Goal: Task Accomplishment & Management: Manage account settings

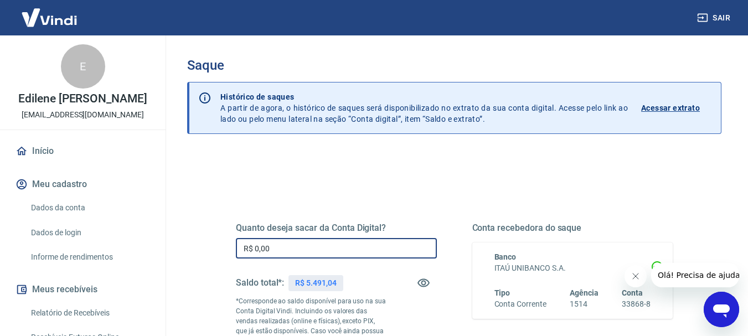
drag, startPoint x: 310, startPoint y: 248, endPoint x: 84, endPoint y: 240, distance: 226.0
click at [84, 239] on div "Sair E Edilene [PERSON_NAME] [PERSON_NAME][EMAIL_ADDRESS][DOMAIN_NAME] Início M…" at bounding box center [374, 168] width 748 height 336
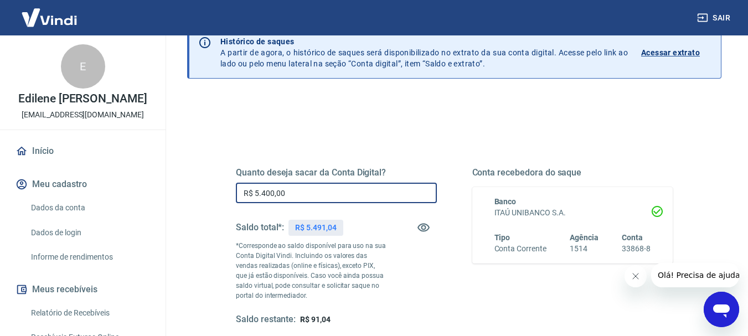
scroll to position [221, 0]
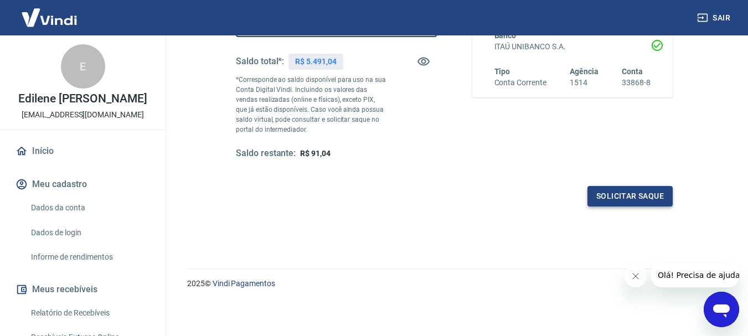
type input "R$ 5.400,00"
click at [658, 190] on button "Solicitar saque" at bounding box center [629, 196] width 85 height 20
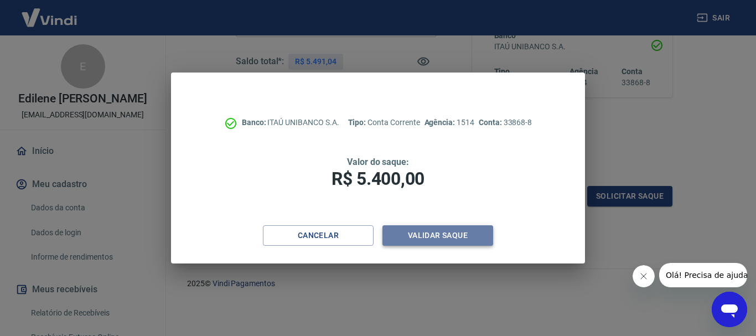
click at [442, 241] on button "Validar saque" at bounding box center [438, 235] width 111 height 20
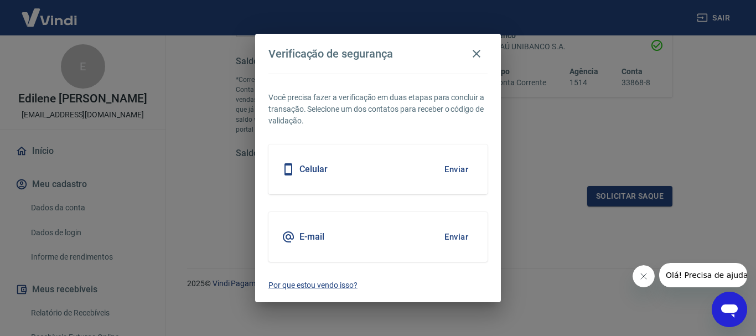
click at [451, 166] on button "Enviar" at bounding box center [457, 169] width 36 height 23
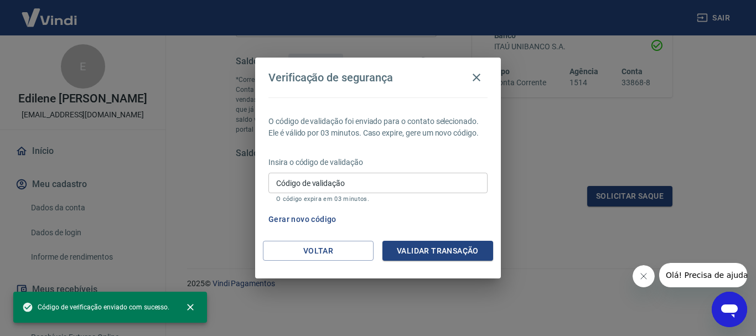
click at [387, 189] on input "Código de validação" at bounding box center [378, 183] width 219 height 20
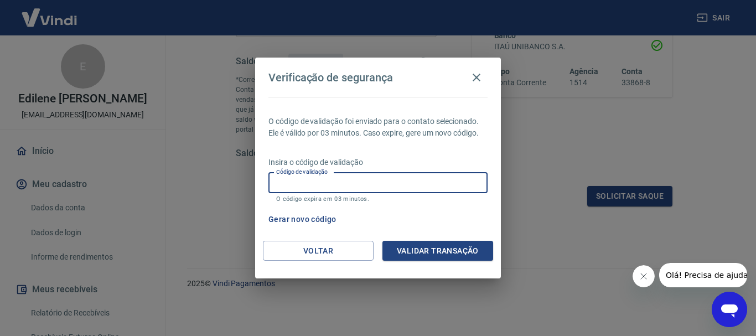
click at [300, 187] on input "Código de validação" at bounding box center [378, 183] width 219 height 20
click at [367, 184] on input "Código de validação" at bounding box center [378, 183] width 219 height 20
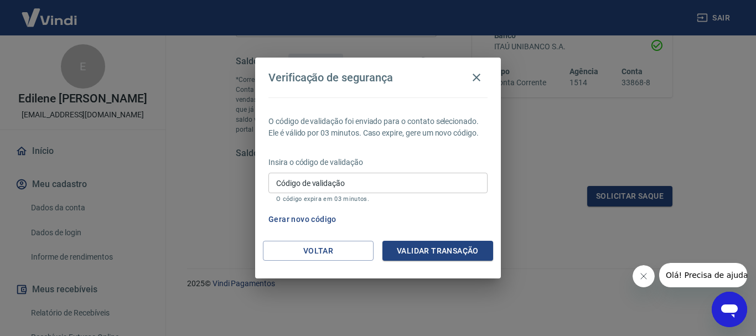
click at [411, 159] on p "Insira o código de validação" at bounding box center [378, 163] width 219 height 12
click at [361, 185] on input "Código de validação" at bounding box center [378, 183] width 219 height 20
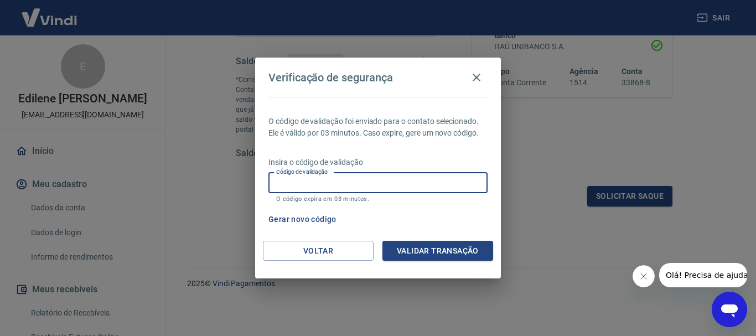
click at [279, 219] on button "Gerar novo código" at bounding box center [302, 219] width 77 height 20
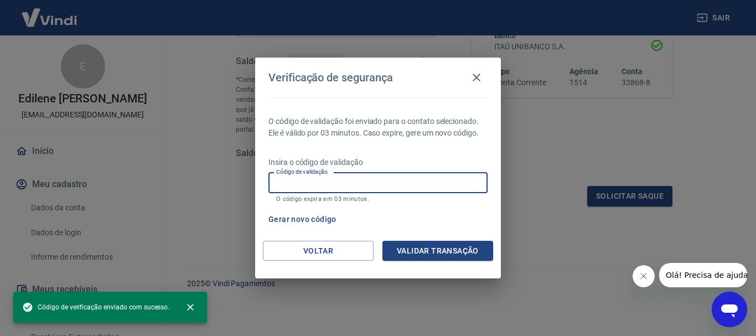
click at [303, 178] on div "Código de validação Código de validação O código expira em 03 minutos." at bounding box center [378, 188] width 219 height 30
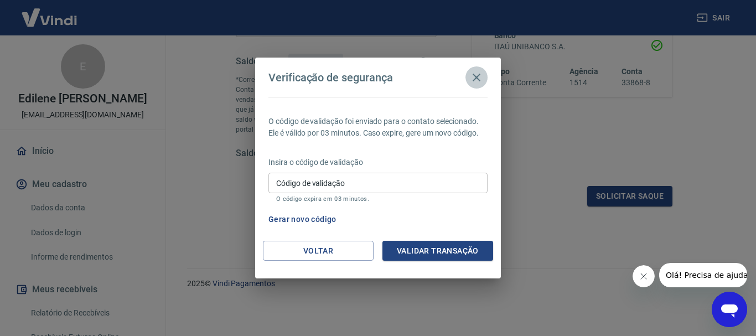
click at [482, 73] on icon "button" at bounding box center [476, 77] width 13 height 13
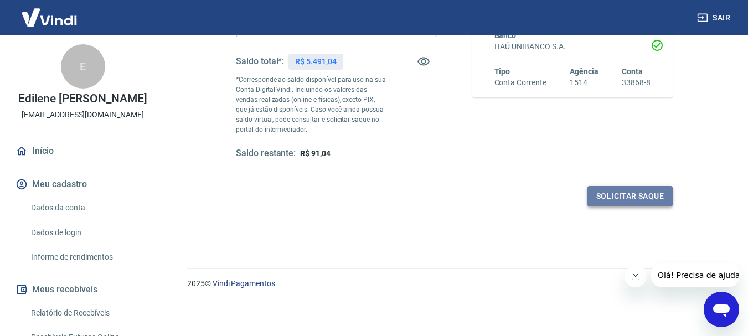
click at [656, 202] on button "Solicitar saque" at bounding box center [629, 196] width 85 height 20
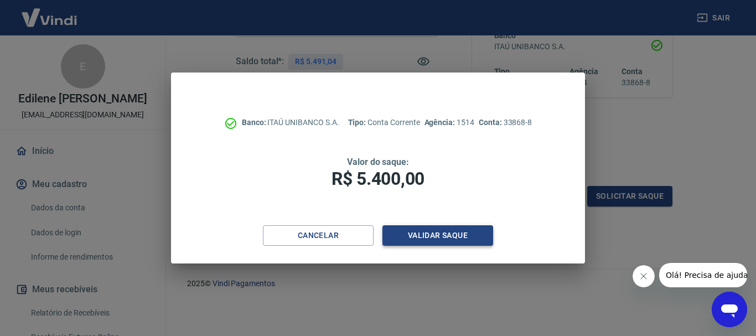
click at [454, 243] on button "Validar saque" at bounding box center [438, 235] width 111 height 20
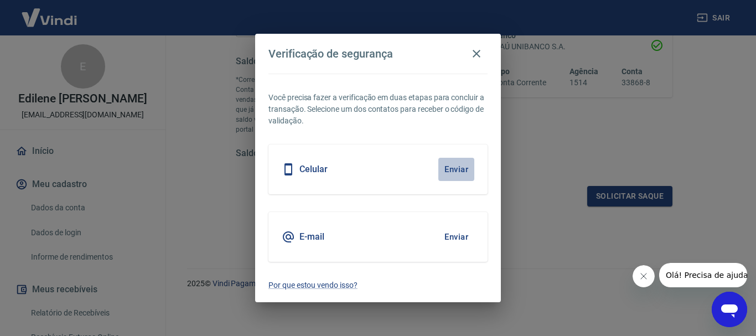
click at [459, 167] on button "Enviar" at bounding box center [457, 169] width 36 height 23
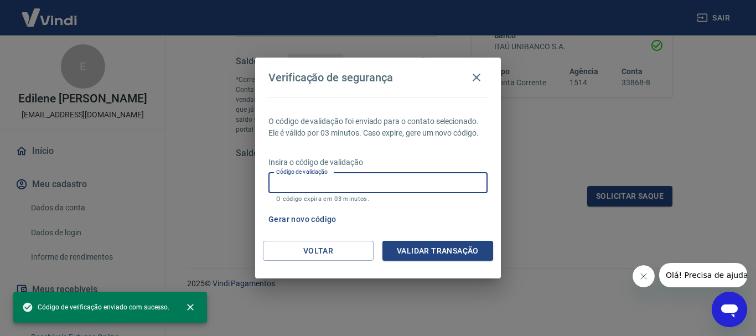
click at [358, 182] on input "Código de validação" at bounding box center [378, 183] width 219 height 20
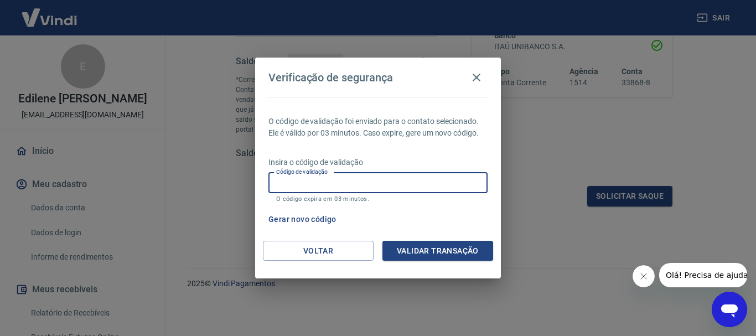
click at [288, 214] on button "Gerar novo código" at bounding box center [302, 219] width 77 height 20
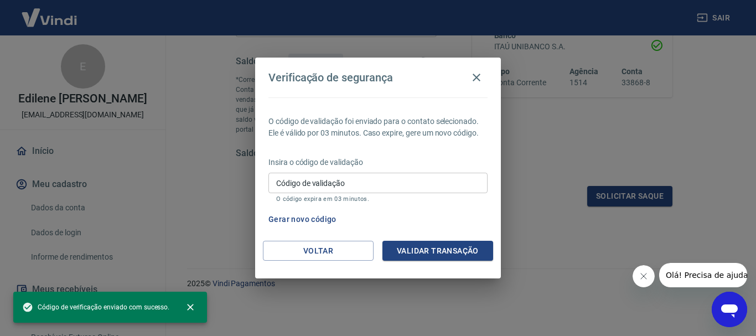
click at [299, 181] on input "Código de validação" at bounding box center [378, 183] width 219 height 20
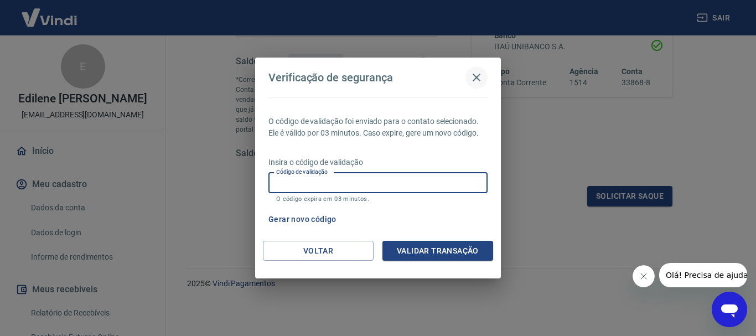
click at [471, 81] on icon "button" at bounding box center [476, 77] width 13 height 13
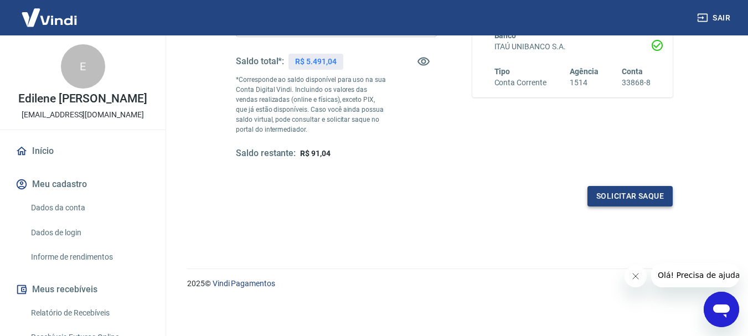
click at [598, 189] on button "Solicitar saque" at bounding box center [629, 196] width 85 height 20
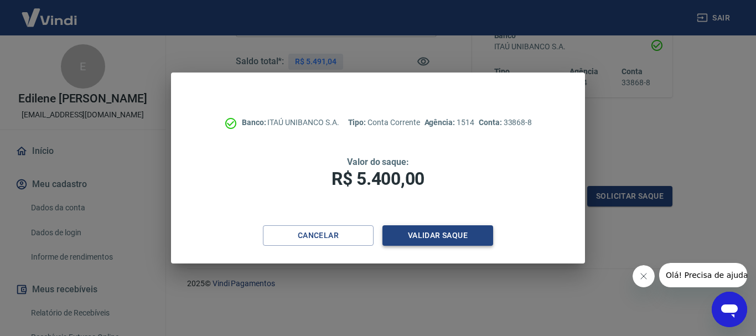
click at [448, 225] on button "Validar saque" at bounding box center [438, 235] width 111 height 20
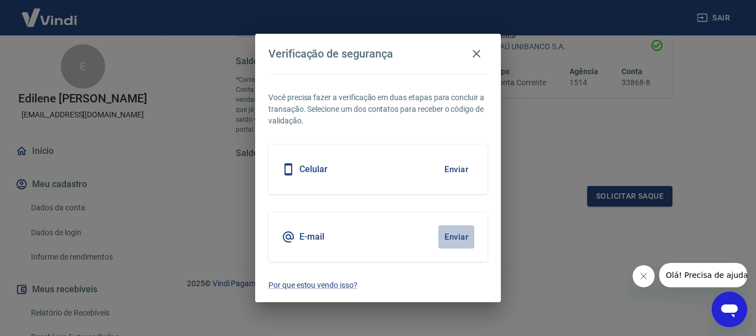
click at [448, 232] on button "Enviar" at bounding box center [457, 236] width 36 height 23
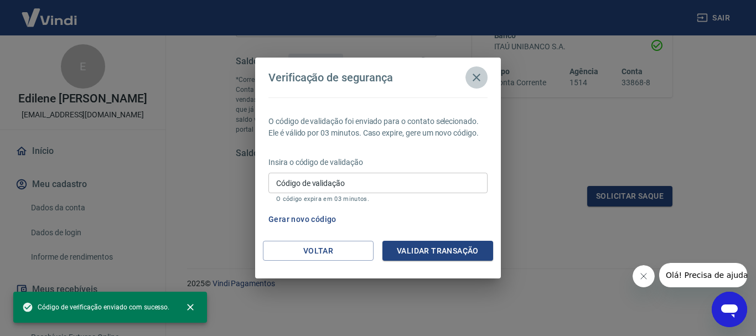
click at [479, 72] on icon "button" at bounding box center [476, 77] width 13 height 13
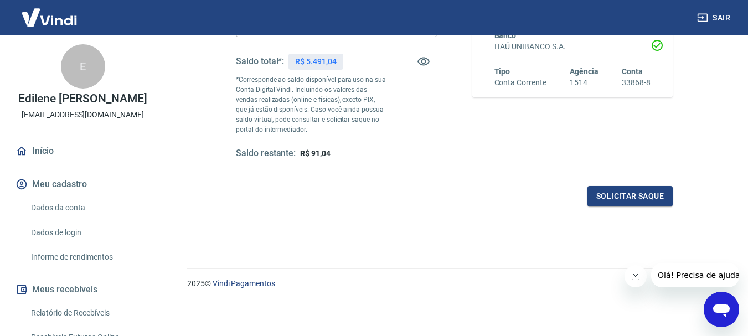
scroll to position [0, 0]
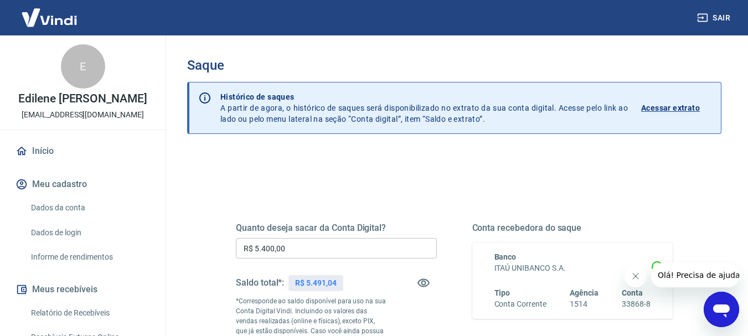
click at [724, 11] on button "Sair" at bounding box center [715, 18] width 40 height 20
